Goal: Transaction & Acquisition: Download file/media

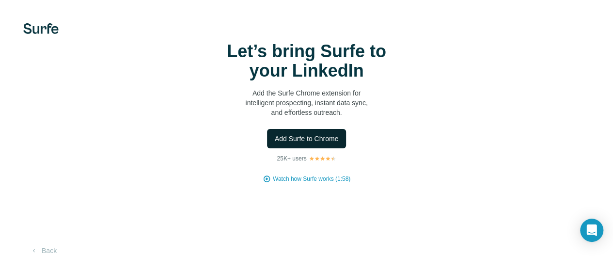
click at [267, 148] on button "Add Surfe to Chrome" at bounding box center [307, 138] width 80 height 19
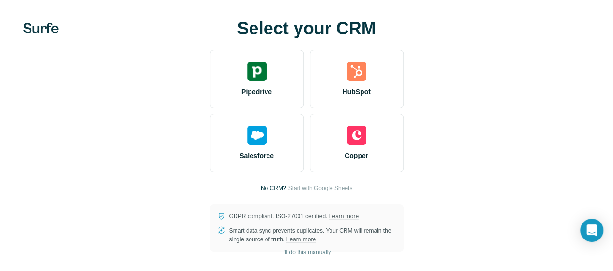
scroll to position [8, 0]
